Goal: Task Accomplishment & Management: Use online tool/utility

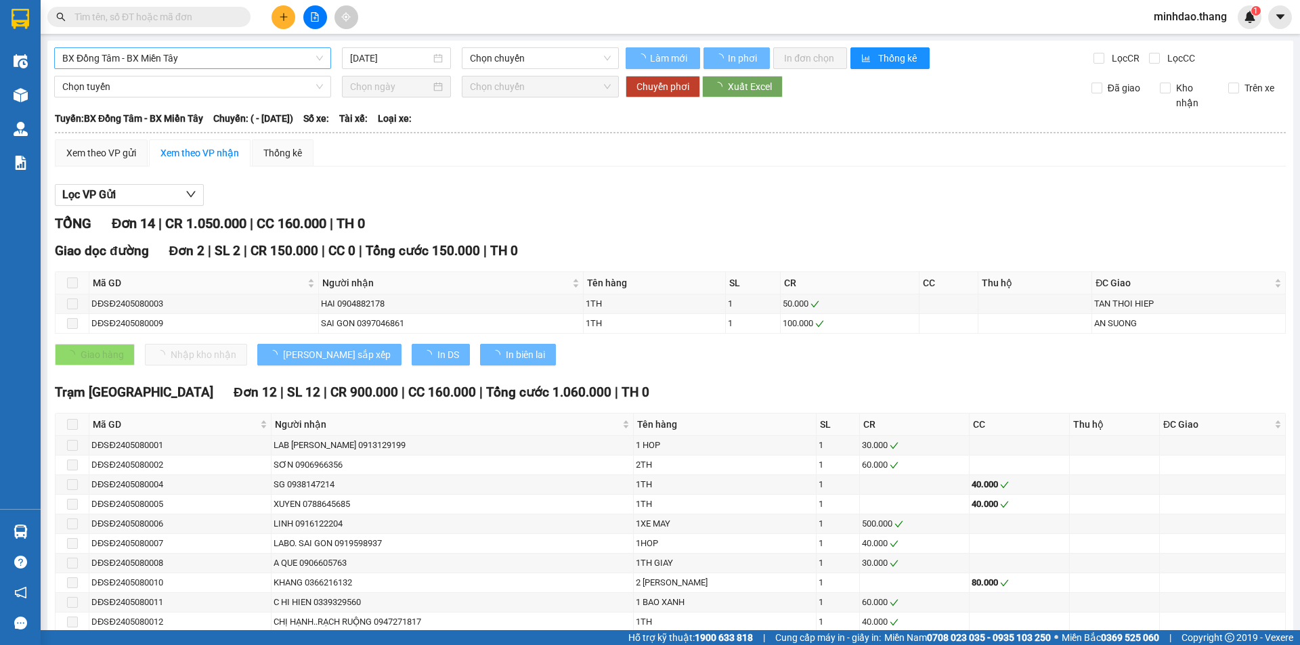
click at [206, 55] on span "BX Đồng Tâm - BX Miền Tây" at bounding box center [192, 58] width 261 height 20
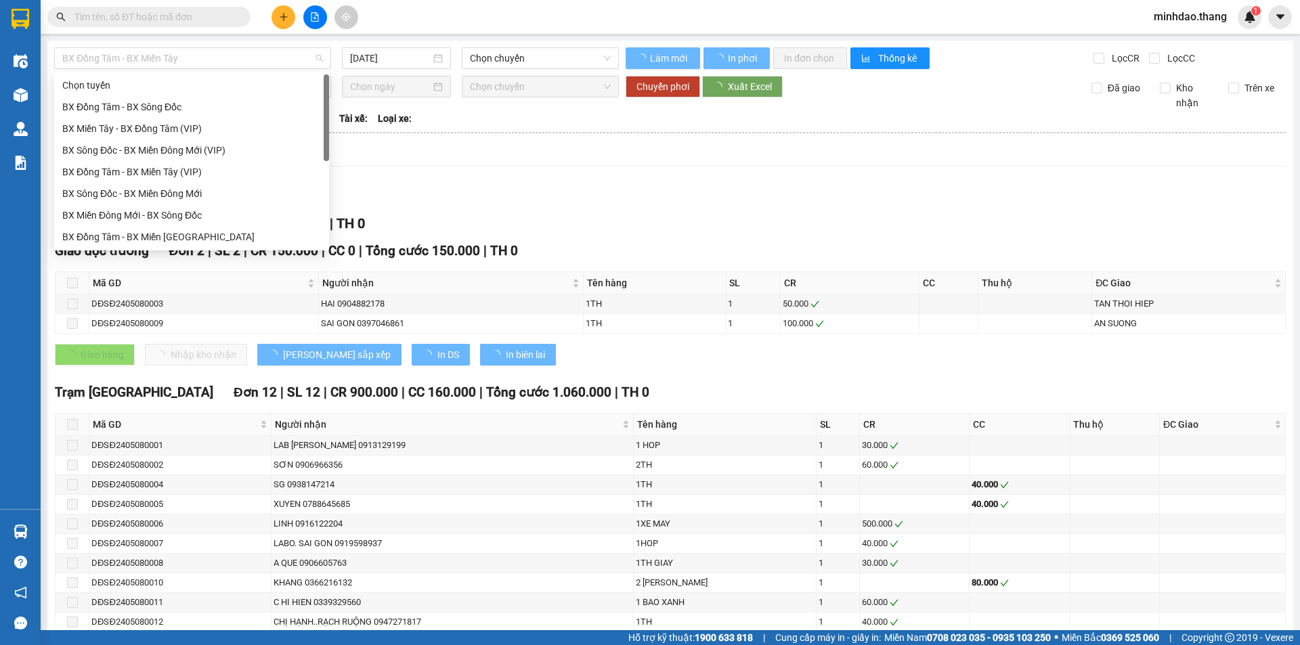
type input "[DATE]"
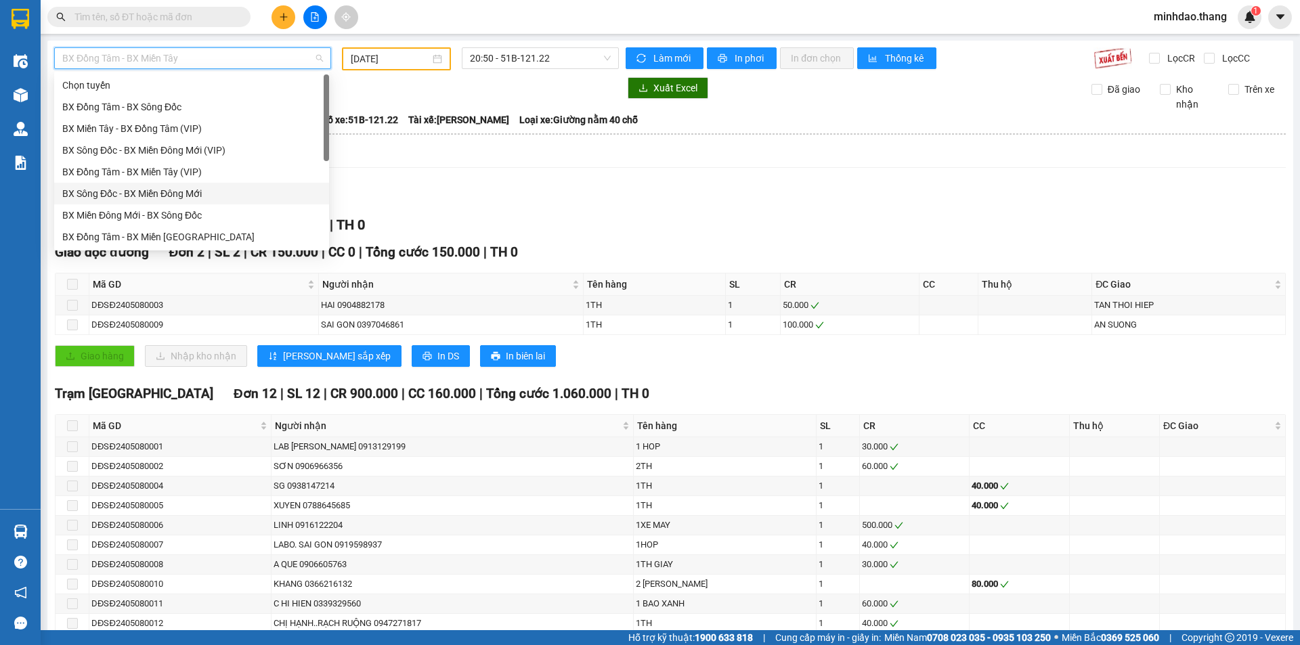
click at [200, 196] on div "BX Sông Đốc - BX Miền Đông Mới" at bounding box center [191, 193] width 259 height 15
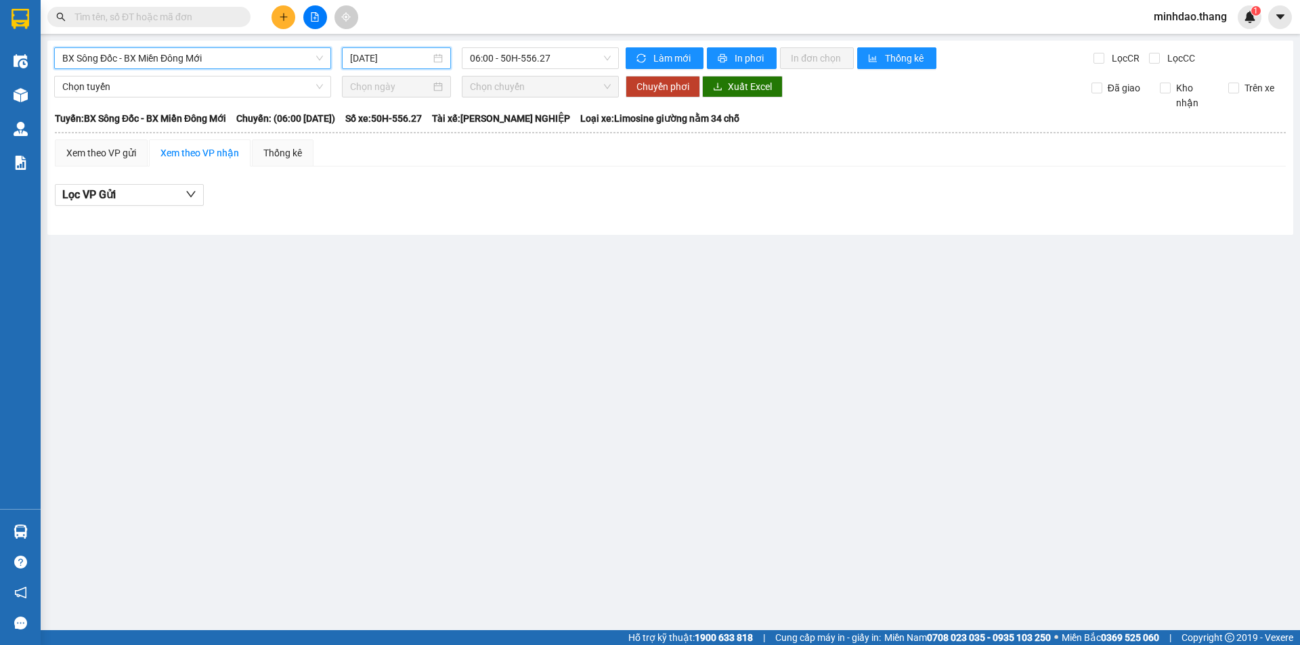
click at [368, 58] on input "[DATE]" at bounding box center [390, 58] width 81 height 15
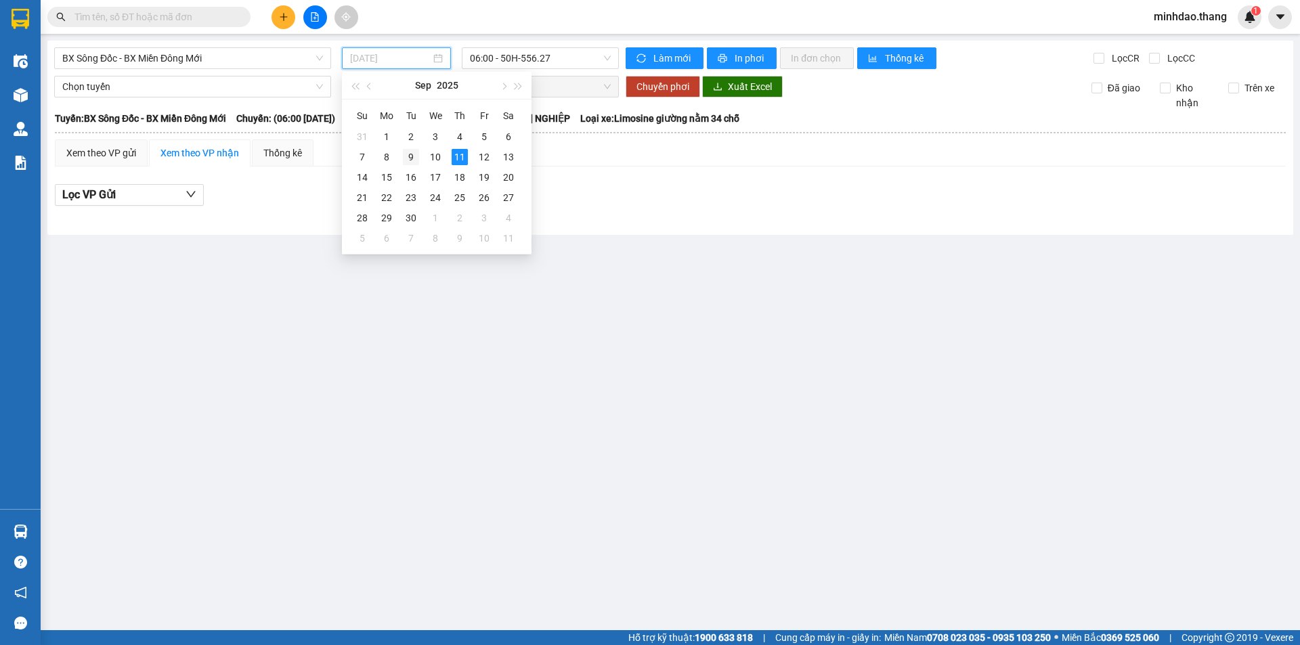
click at [415, 159] on div "9" at bounding box center [411, 157] width 16 height 16
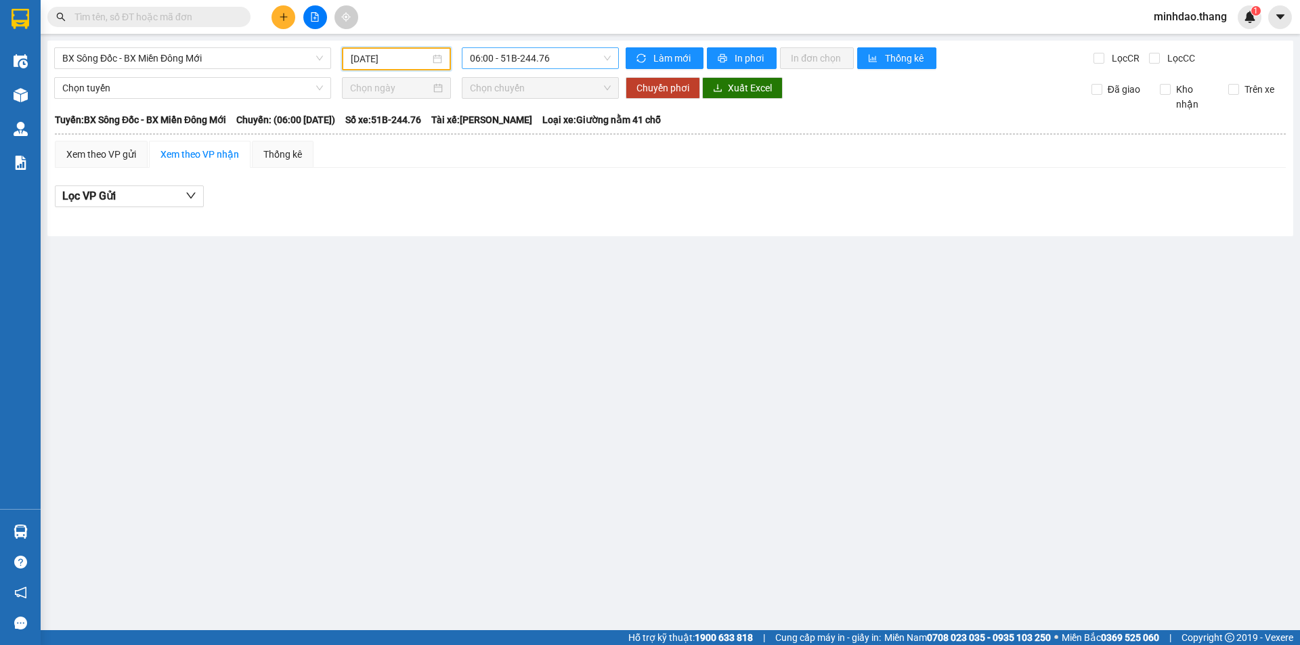
click at [521, 61] on span "06:00 - 51B-244.76" at bounding box center [540, 58] width 141 height 20
click at [500, 148] on div "21:00 - 50H-801.85" at bounding box center [523, 150] width 106 height 15
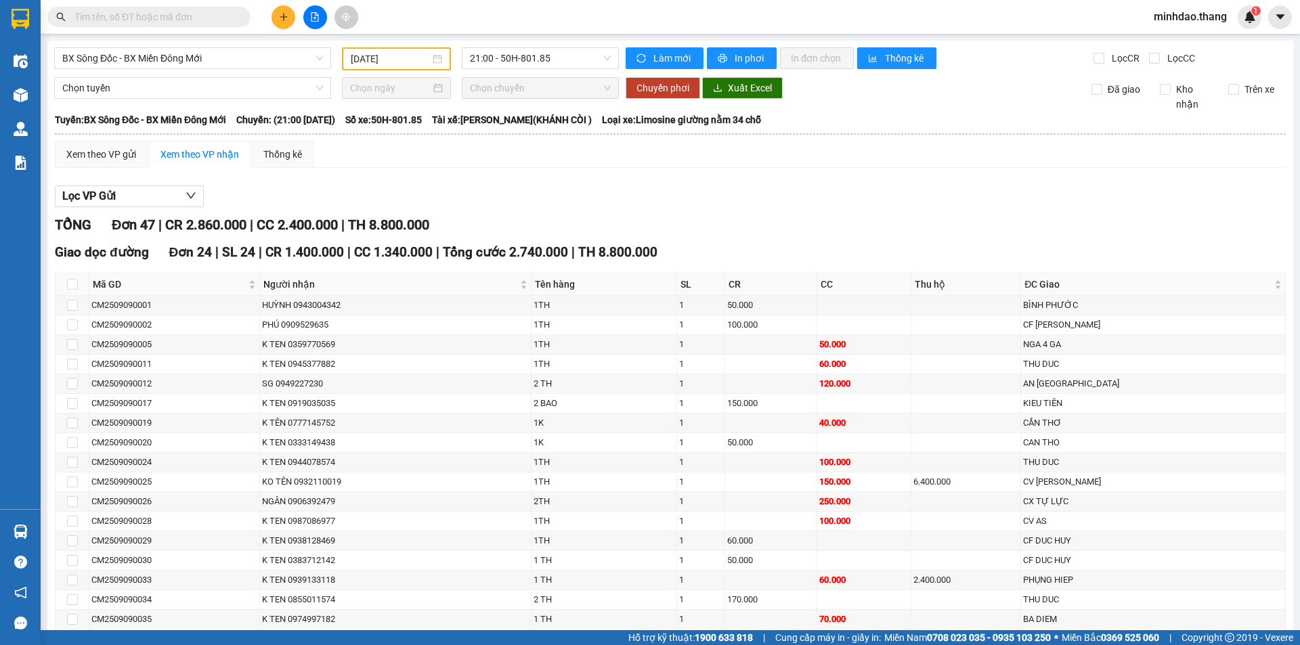
click at [398, 69] on div "[DATE]" at bounding box center [396, 58] width 109 height 23
click at [725, 58] on button "In phơi" at bounding box center [742, 58] width 70 height 22
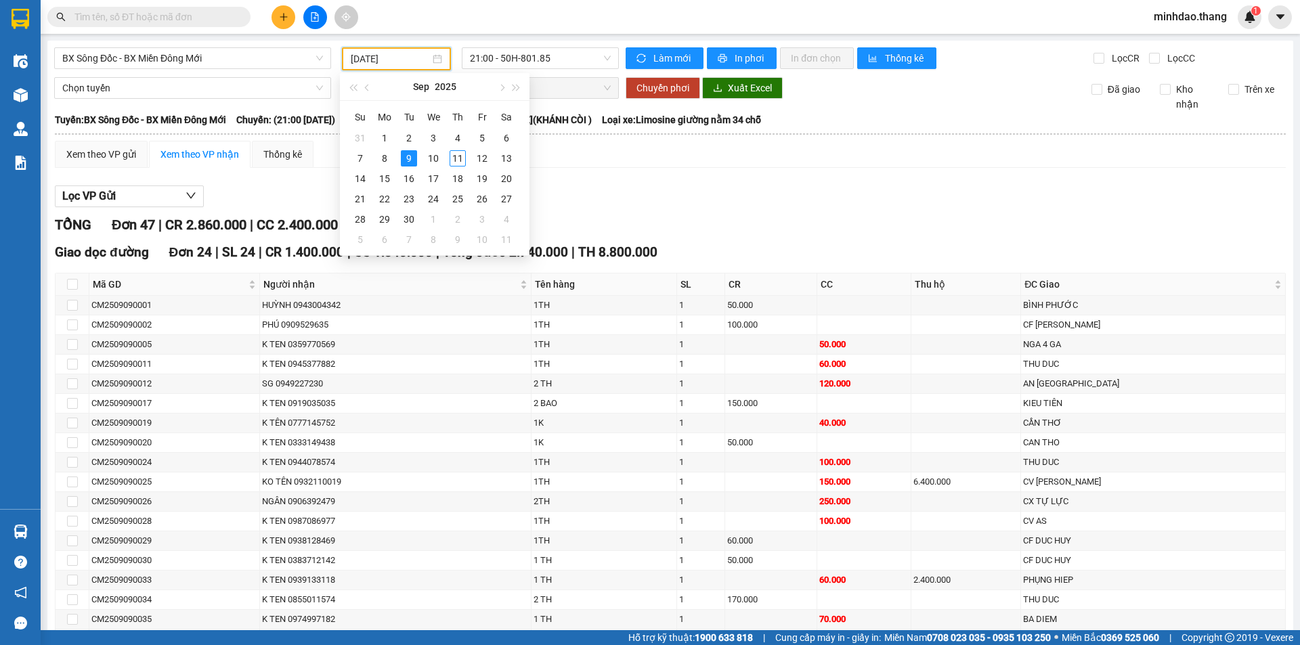
click at [387, 62] on input "[DATE]" at bounding box center [390, 58] width 79 height 15
click at [432, 158] on div "10" at bounding box center [433, 158] width 16 height 16
type input "[DATE]"
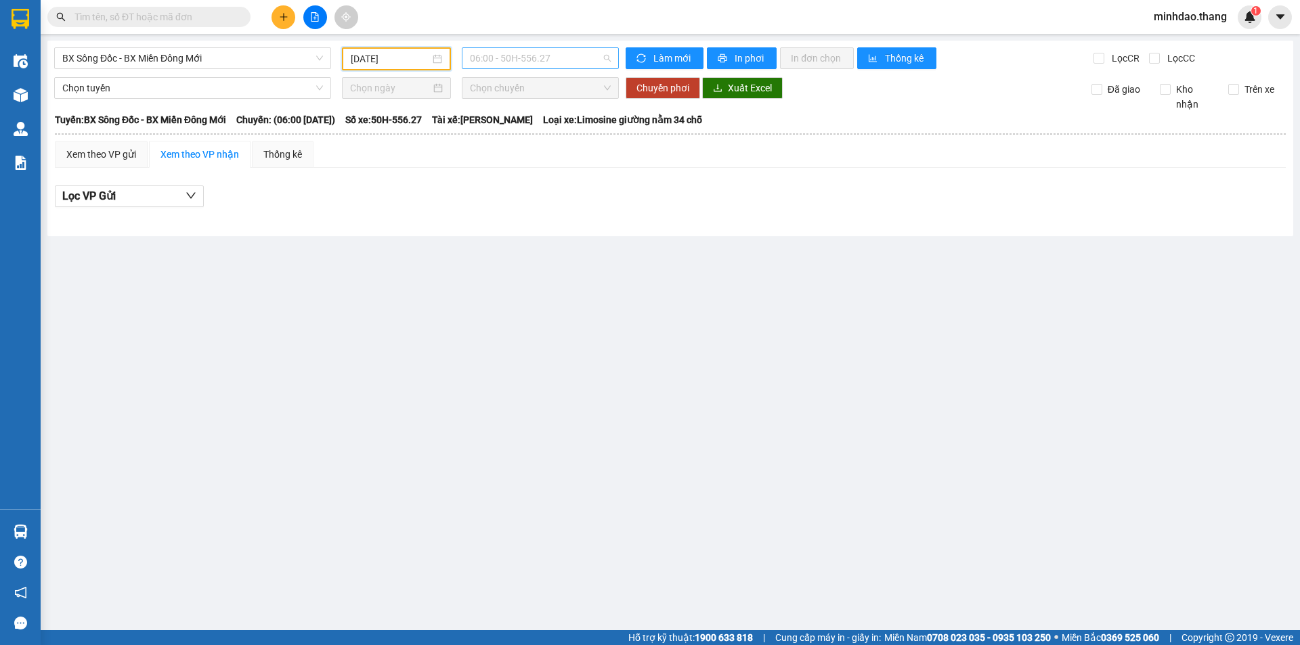
click at [573, 68] on span "06:00 - 50H-556.27" at bounding box center [540, 58] width 141 height 20
click at [525, 149] on div "21:00 - 50H-801.85" at bounding box center [523, 150] width 106 height 15
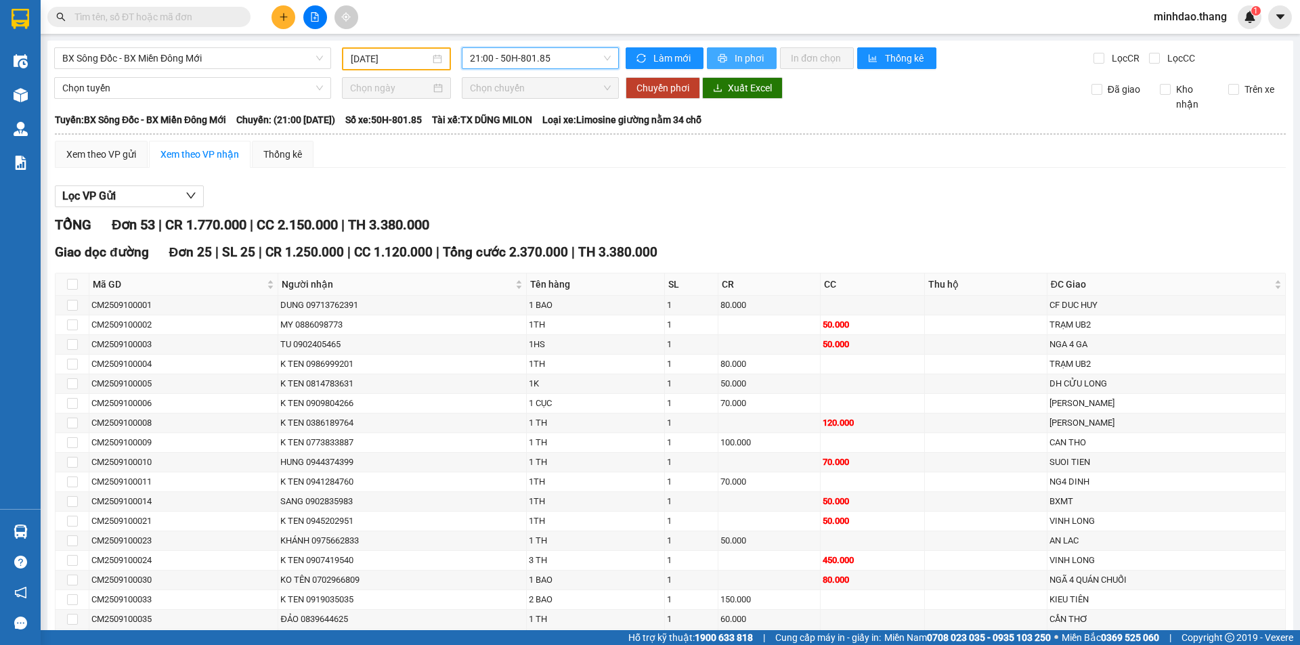
click at [725, 62] on button "In phơi" at bounding box center [742, 58] width 70 height 22
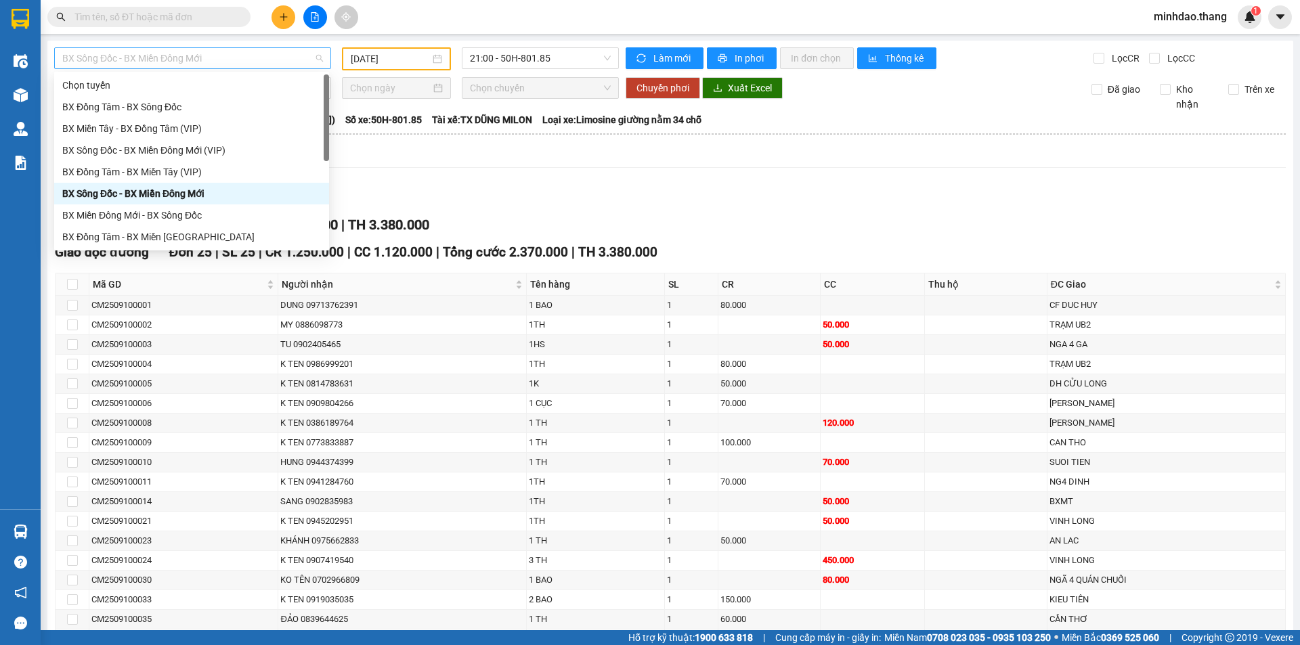
click at [253, 55] on span "BX Sông Đốc - BX Miền Đông Mới" at bounding box center [192, 58] width 261 height 20
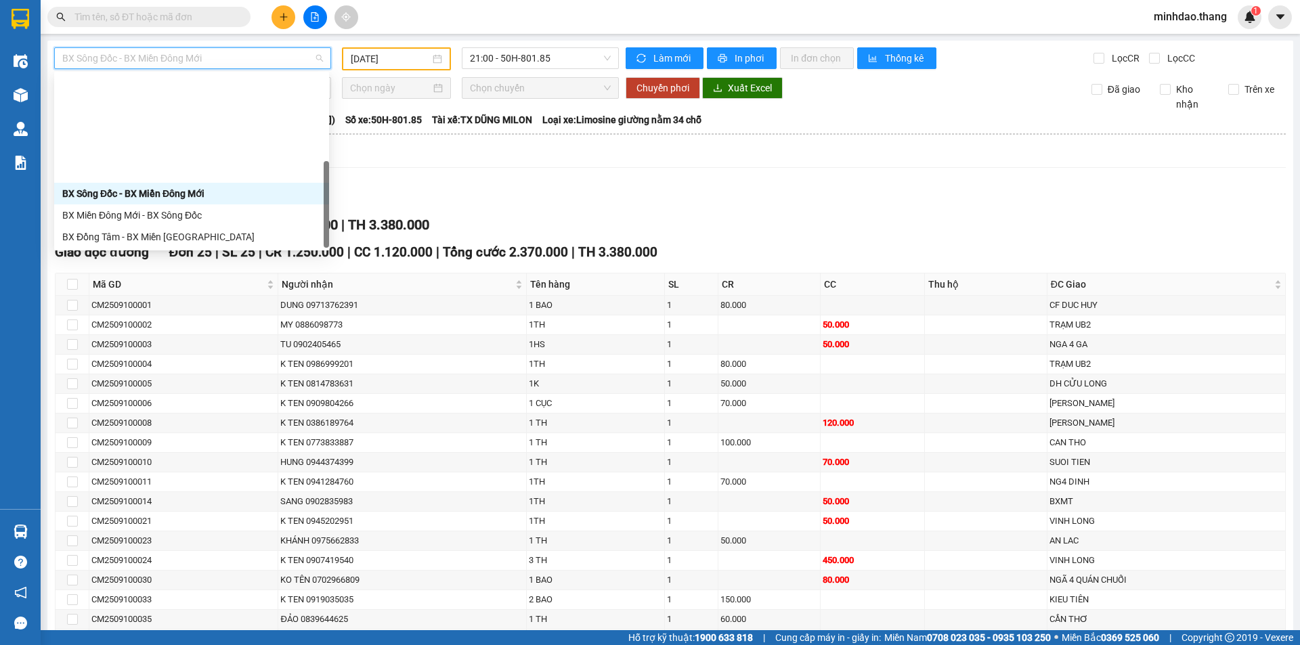
scroll to position [130, 0]
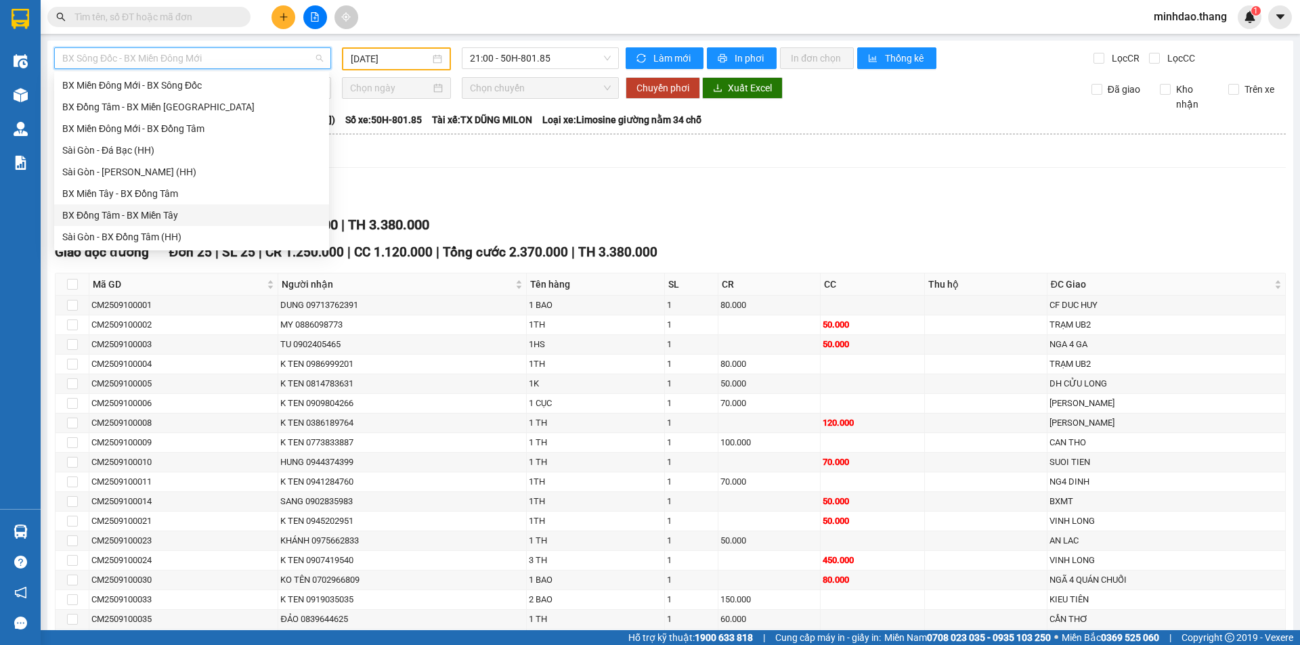
click at [178, 216] on div "BX Đồng Tâm - BX Miền Tây" at bounding box center [191, 215] width 259 height 15
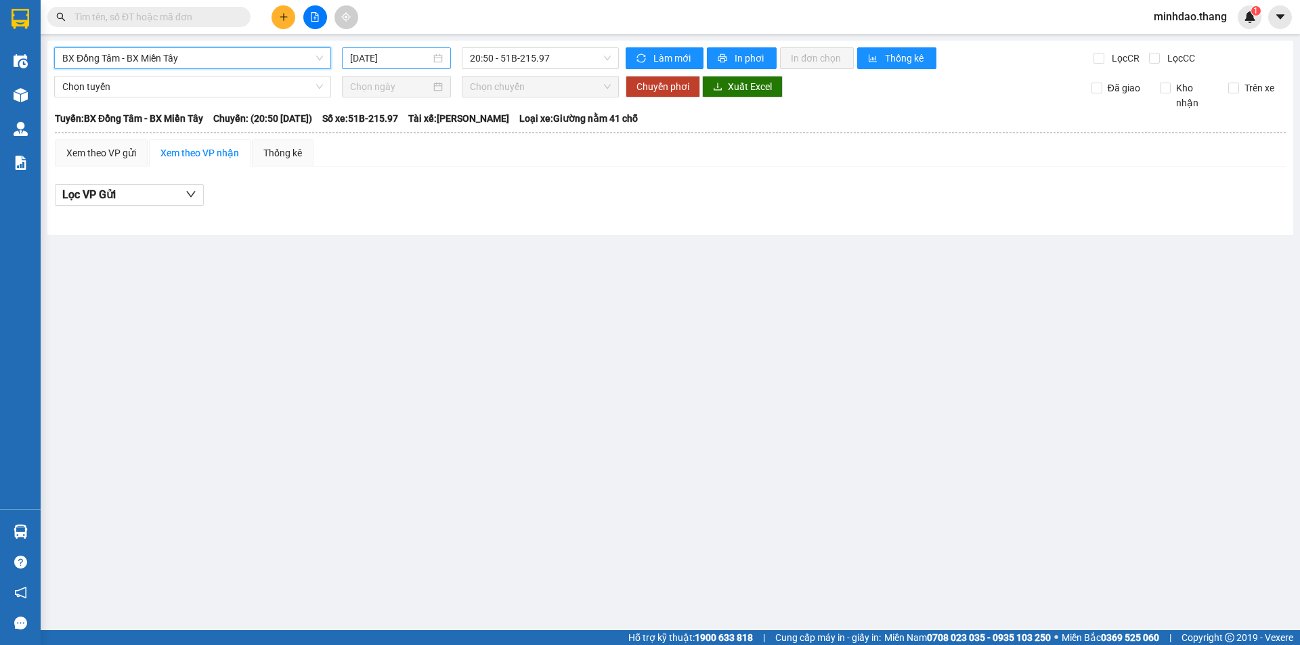
click at [384, 60] on input "[DATE]" at bounding box center [390, 58] width 81 height 15
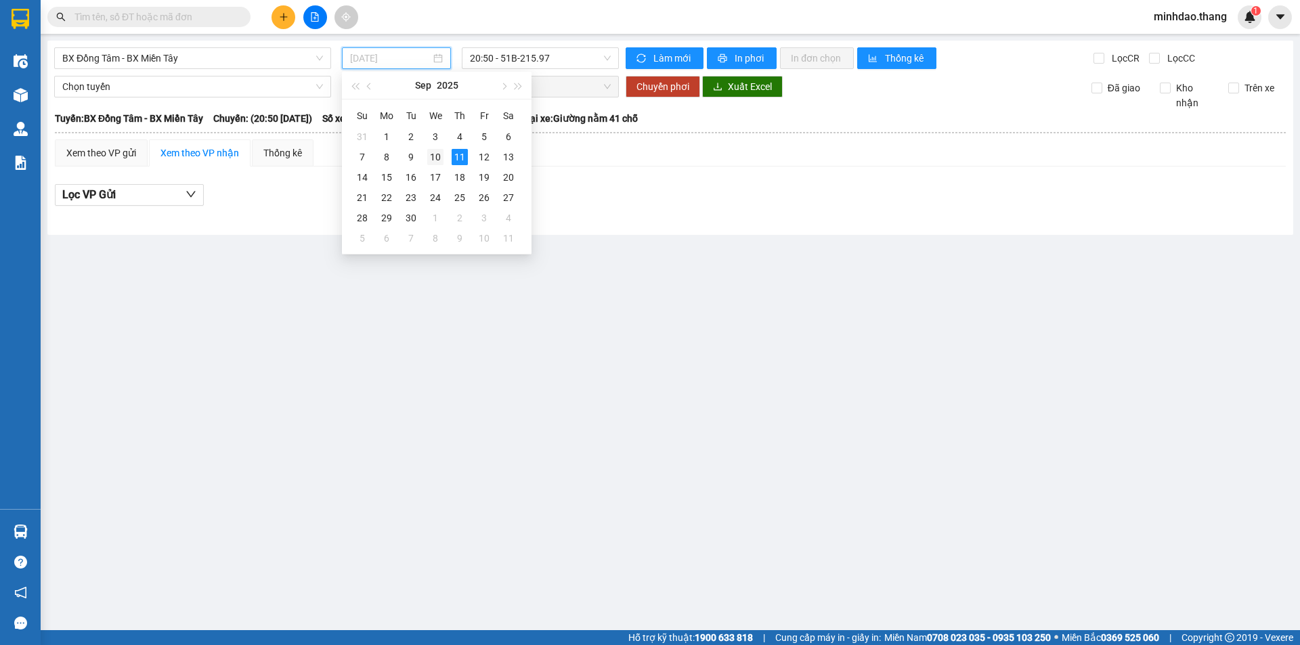
click at [436, 156] on div "10" at bounding box center [435, 157] width 16 height 16
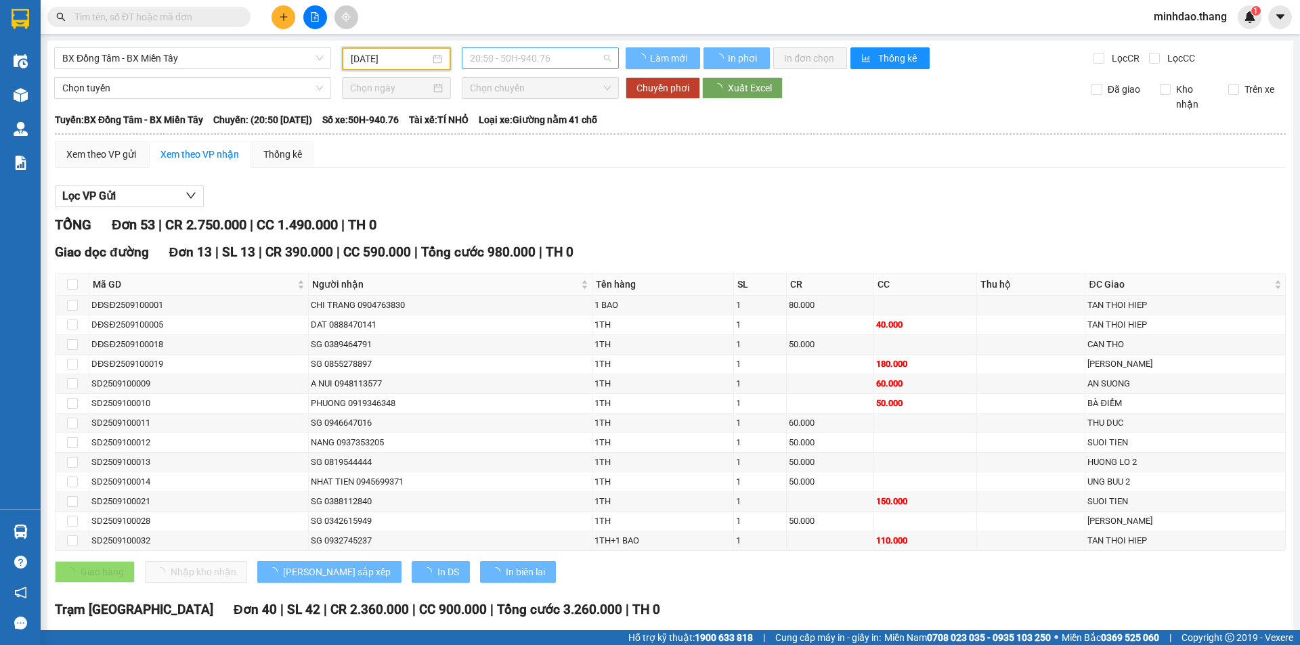
click at [507, 60] on span "20:50 - 50H-940.76" at bounding box center [540, 58] width 141 height 20
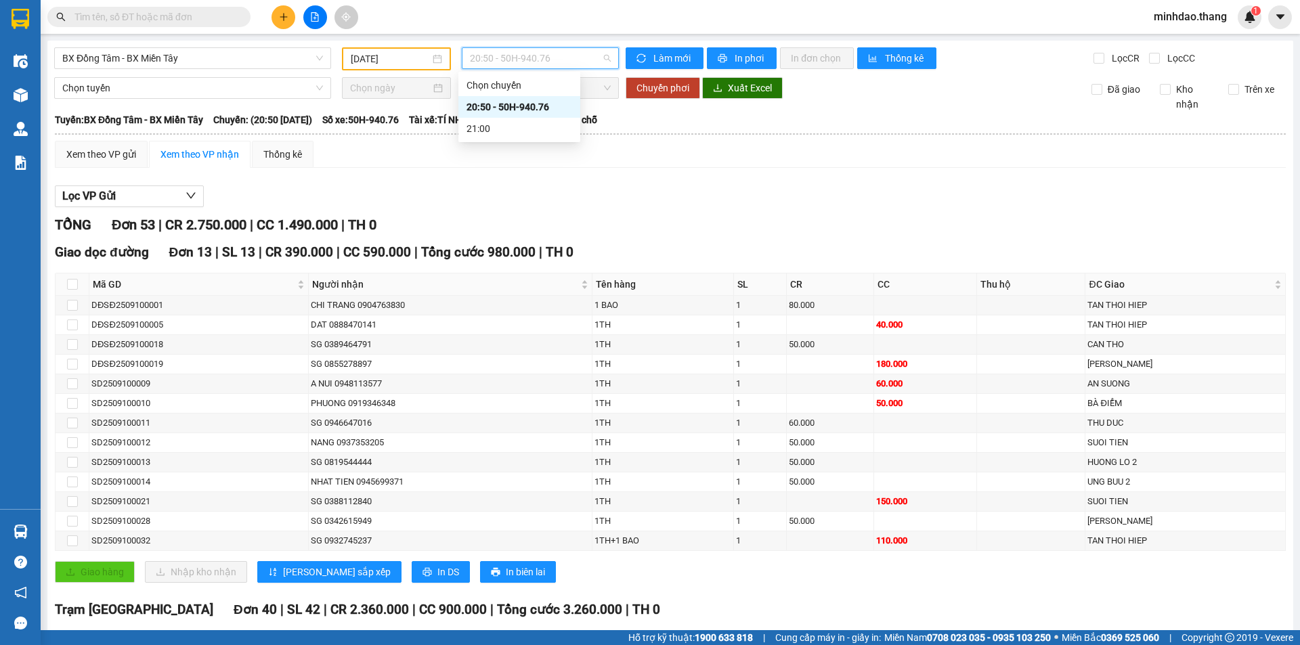
click at [505, 108] on div "20:50 - 50H-940.76" at bounding box center [520, 107] width 106 height 15
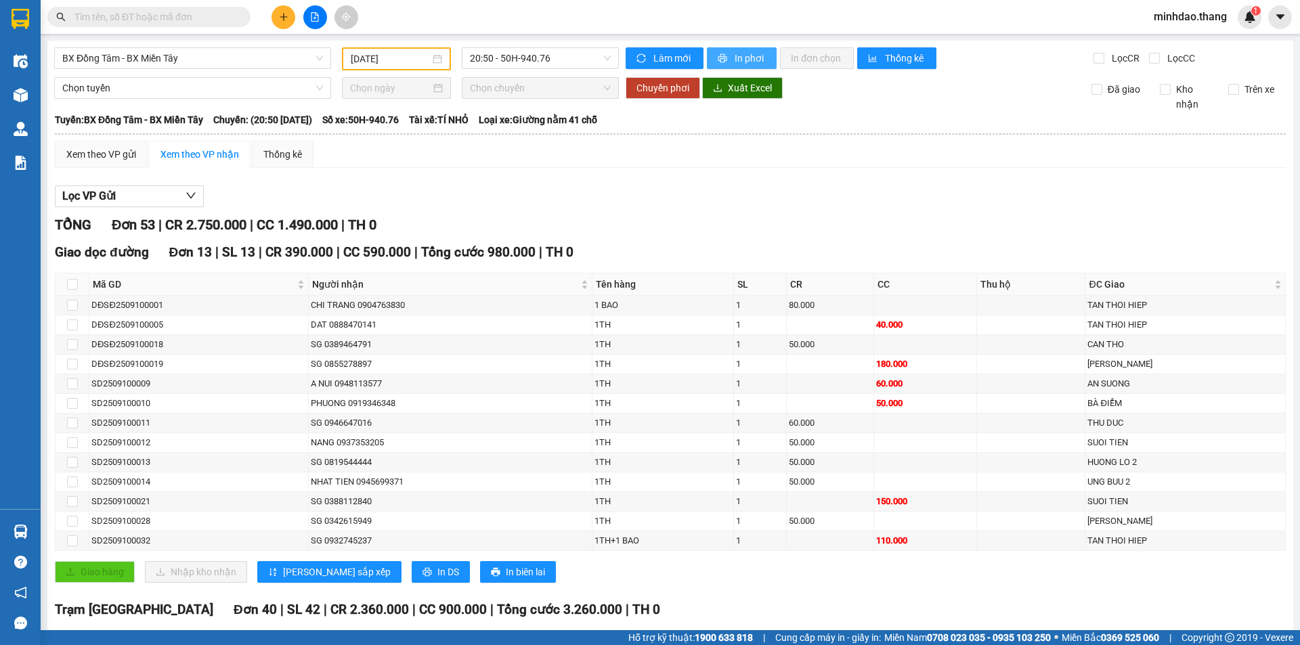
click at [735, 57] on span "In phơi" at bounding box center [750, 58] width 31 height 15
click at [367, 57] on input "[DATE]" at bounding box center [390, 58] width 79 height 15
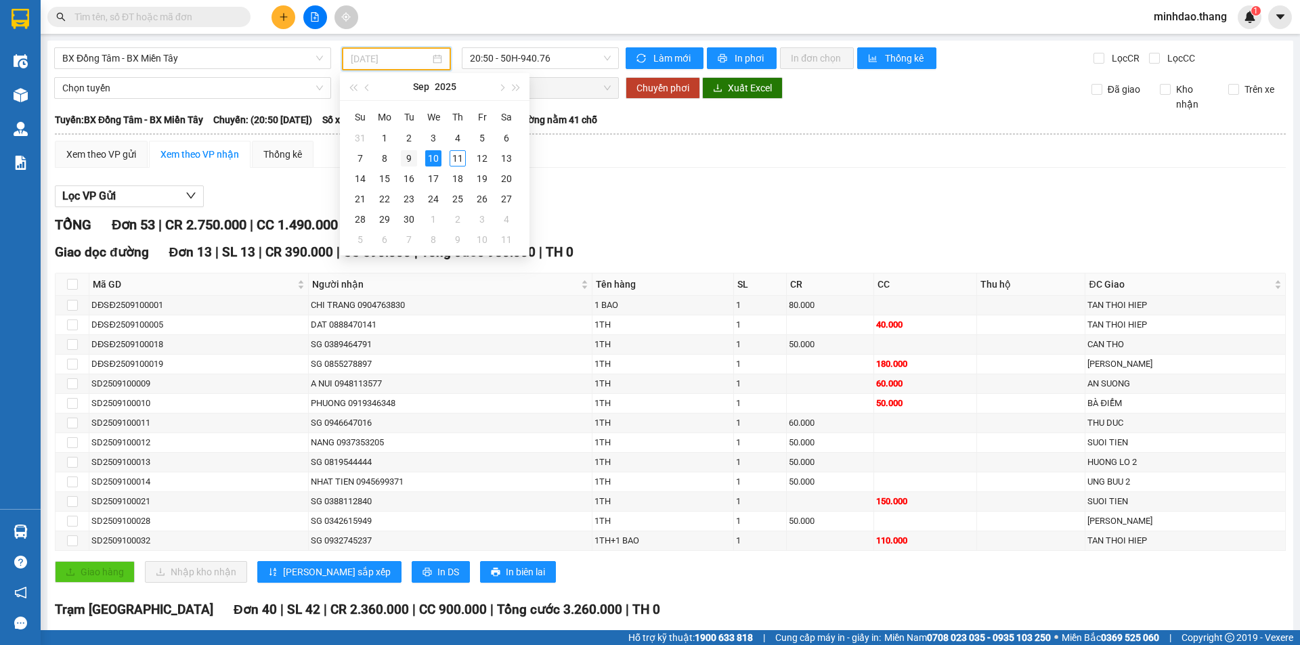
click at [413, 162] on div "9" at bounding box center [409, 158] width 16 height 16
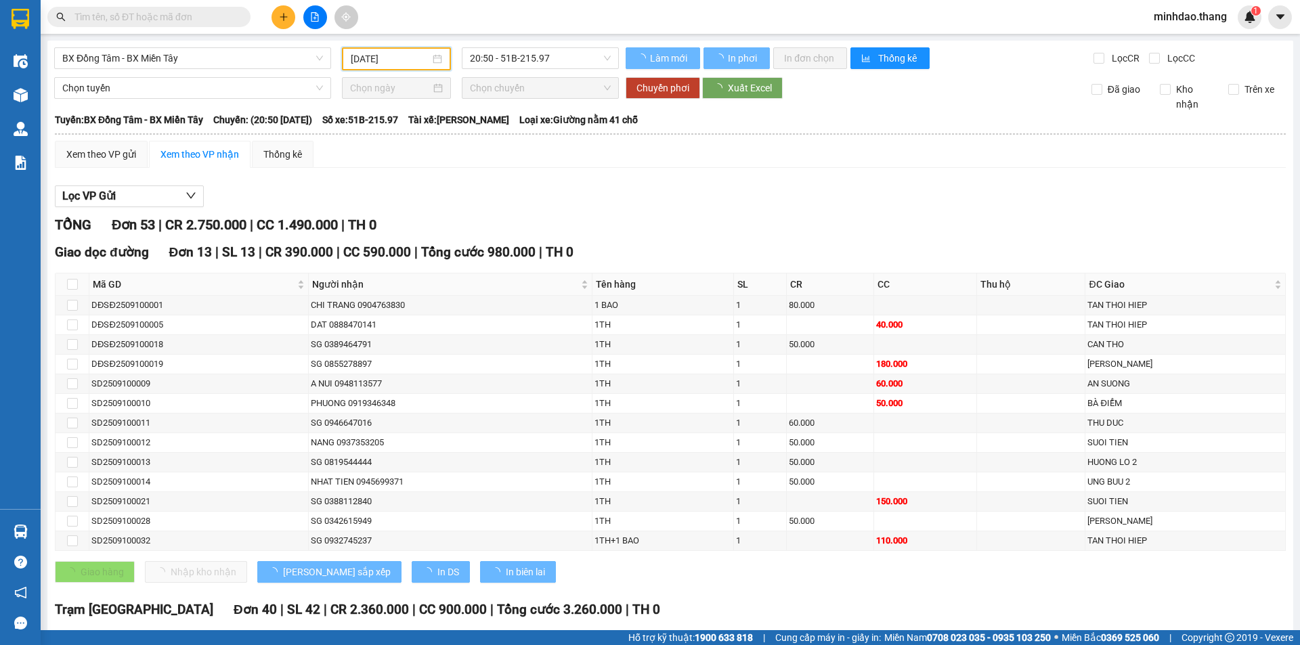
type input "[DATE]"
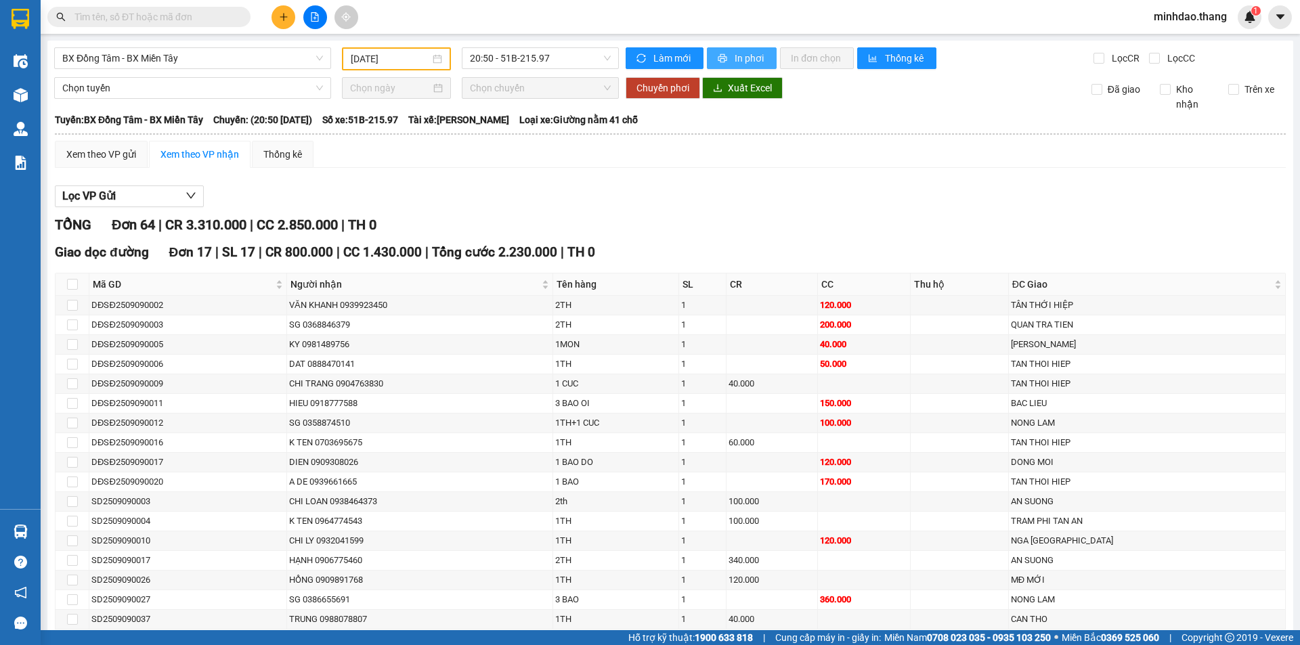
drag, startPoint x: 724, startPoint y: 61, endPoint x: 730, endPoint y: 74, distance: 14.2
click at [727, 63] on button "In phơi" at bounding box center [742, 58] width 70 height 22
click at [194, 54] on span "BX Đồng Tâm - BX Miền Tây" at bounding box center [192, 58] width 261 height 20
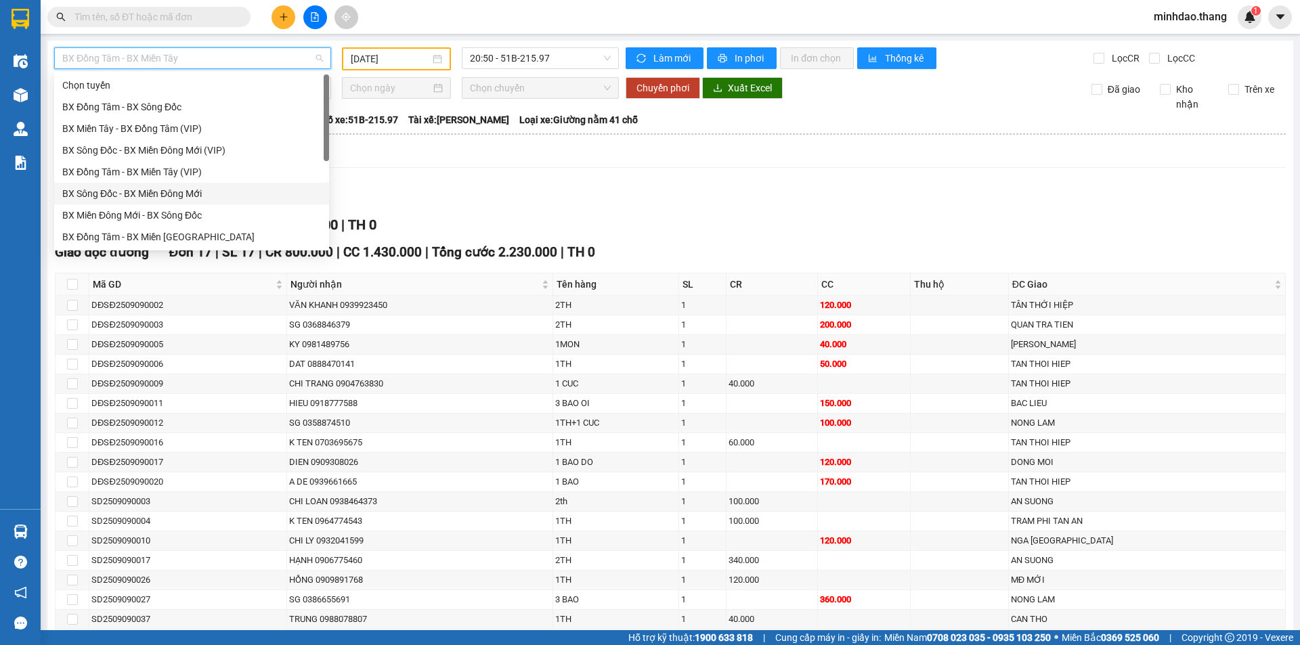
click at [160, 191] on div "BX Sông Đốc - BX Miền Đông Mới" at bounding box center [191, 193] width 259 height 15
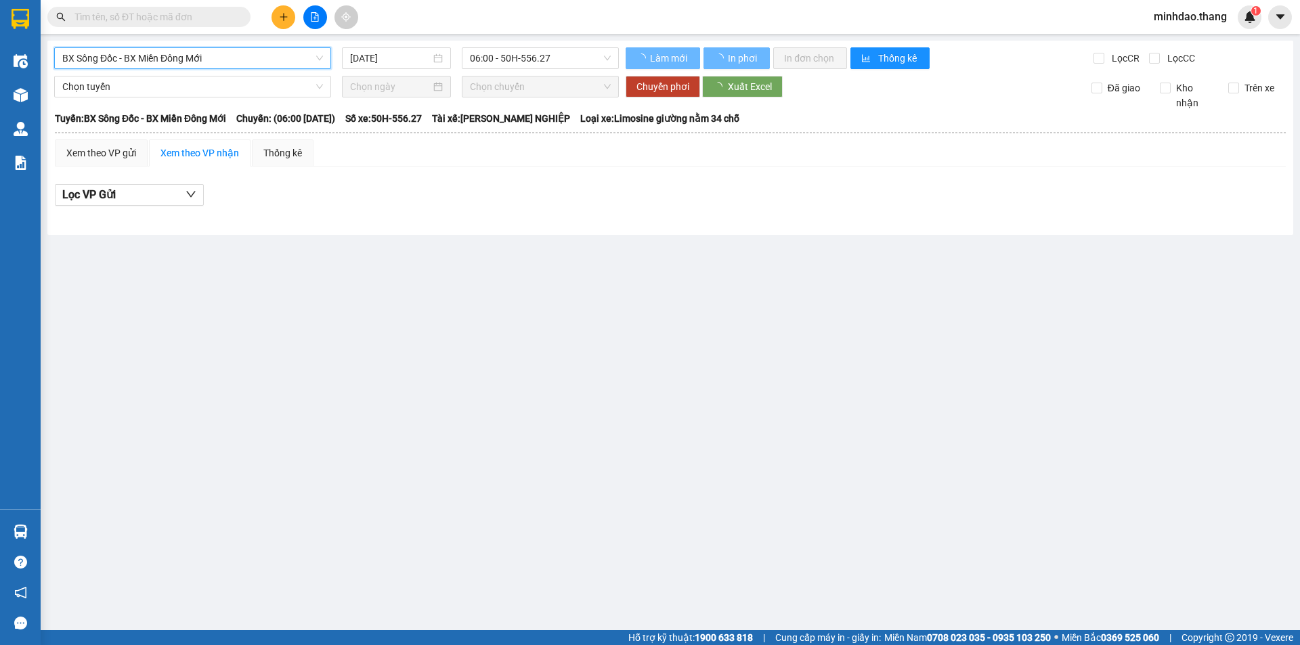
click at [372, 57] on input "[DATE]" at bounding box center [390, 58] width 81 height 15
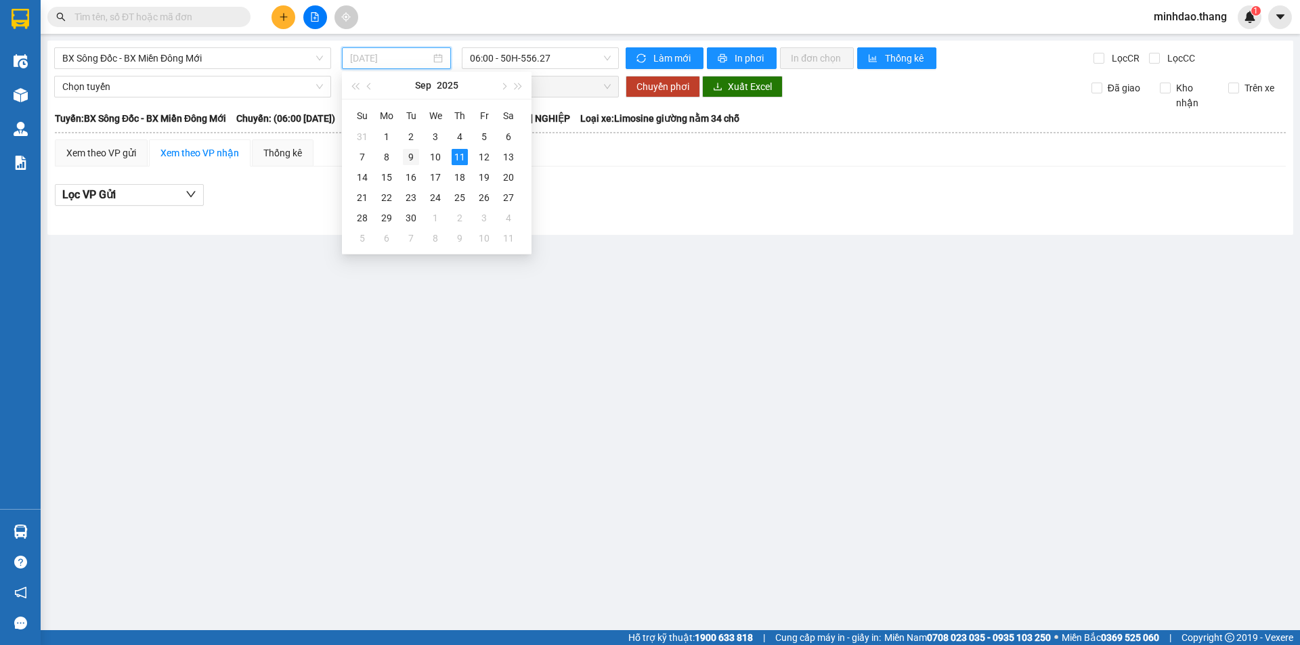
click at [412, 158] on div "9" at bounding box center [411, 157] width 16 height 16
type input "[DATE]"
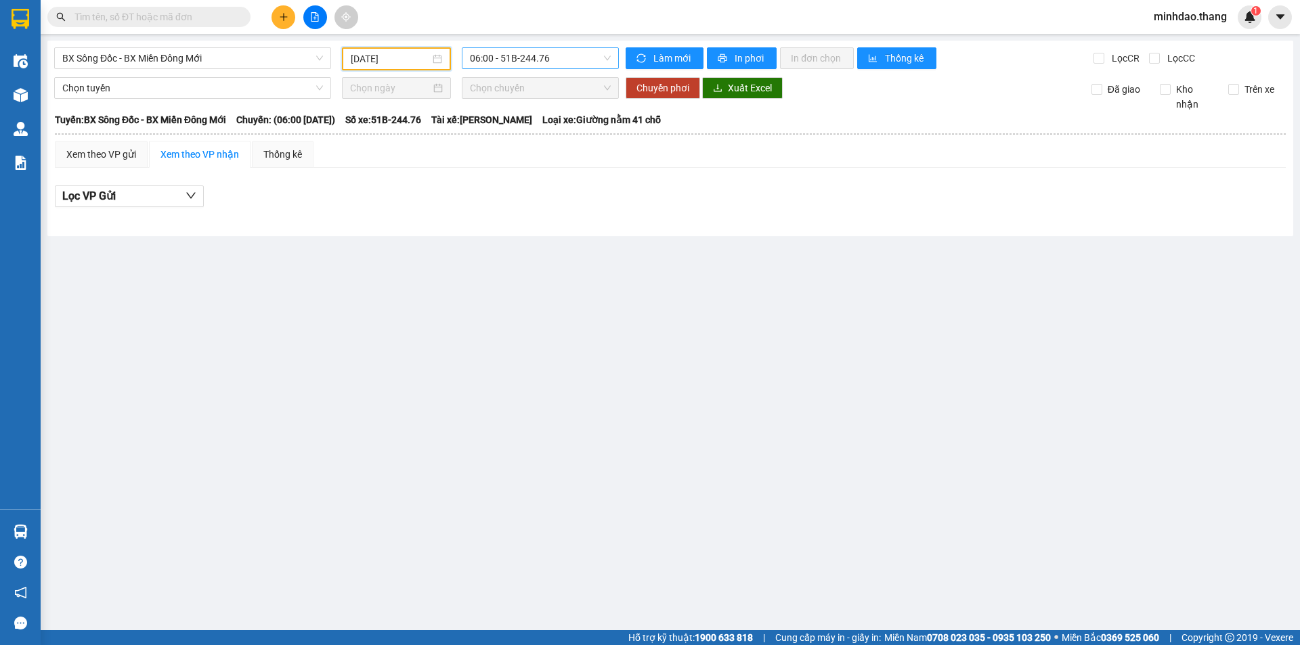
click at [549, 56] on span "06:00 - 51B-244.76" at bounding box center [540, 58] width 141 height 20
click at [520, 146] on div "21:00 - 50H-801.85" at bounding box center [523, 150] width 106 height 15
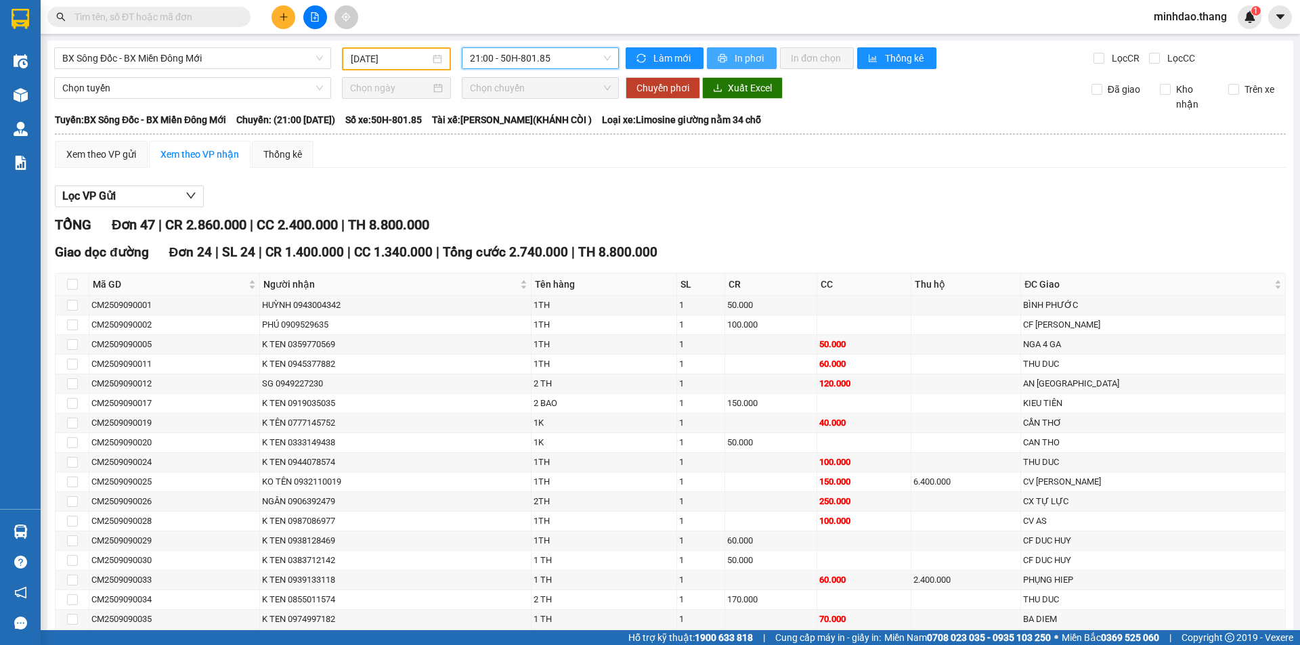
click at [723, 57] on span "printer" at bounding box center [724, 58] width 12 height 11
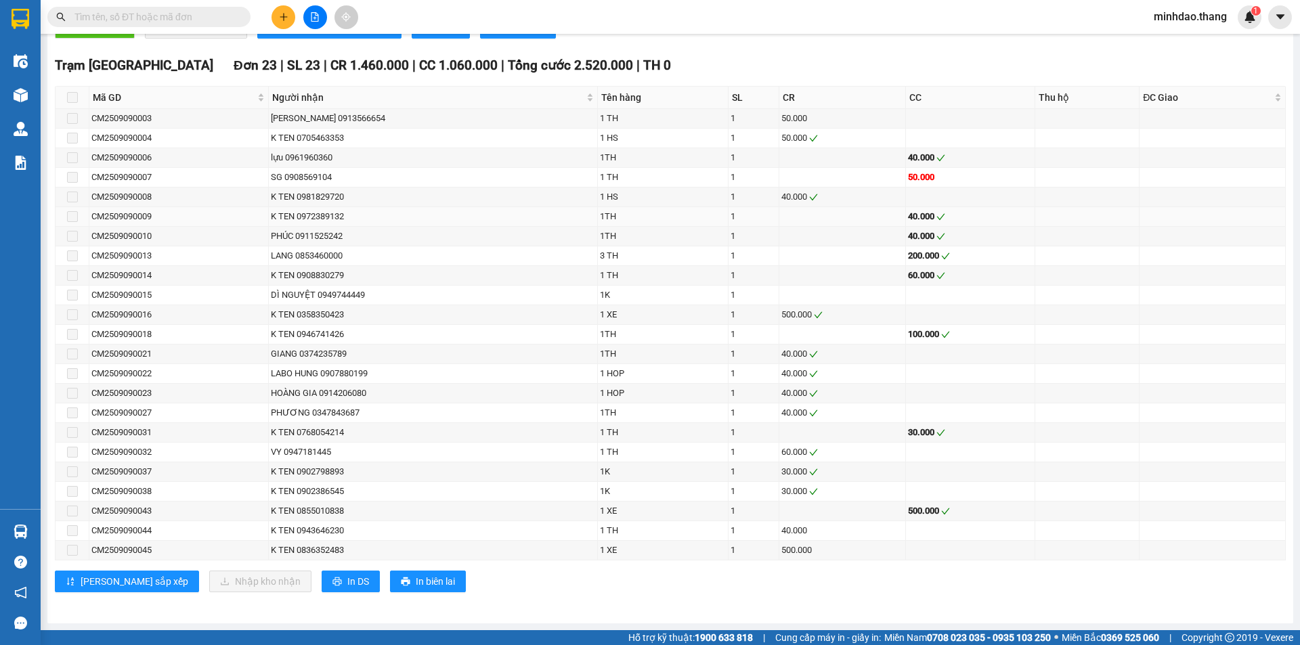
scroll to position [422, 0]
